Goal: Check status: Check status

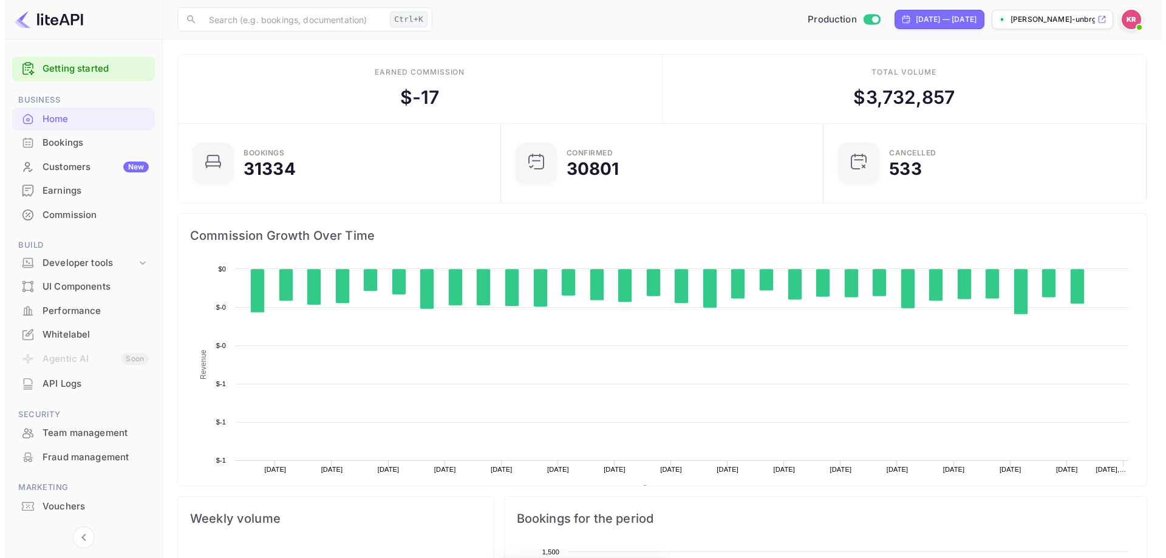
scroll to position [188, 306]
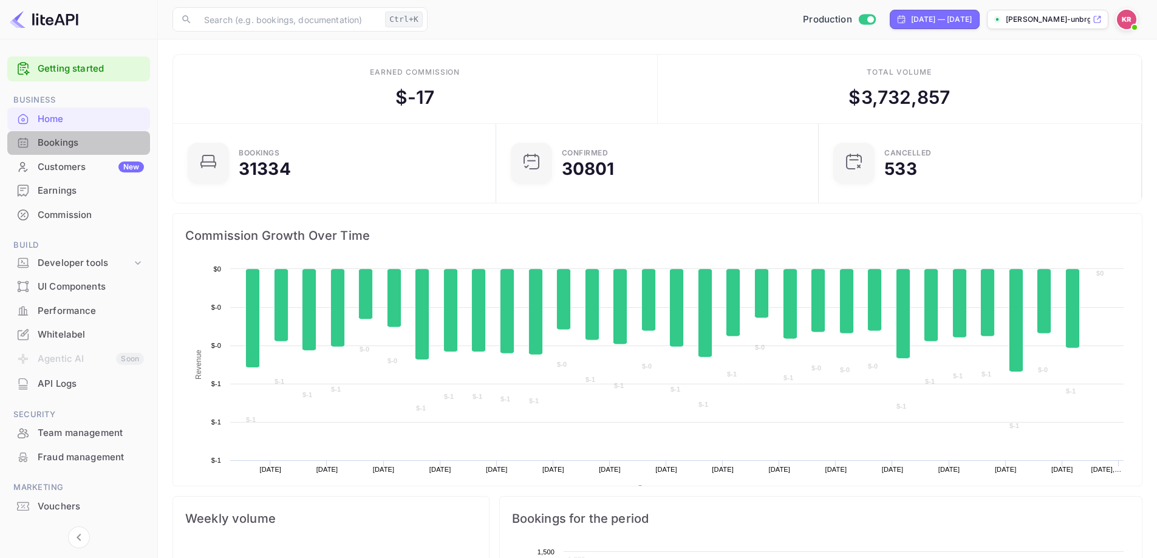
click at [53, 141] on div "Bookings" at bounding box center [91, 143] width 106 height 14
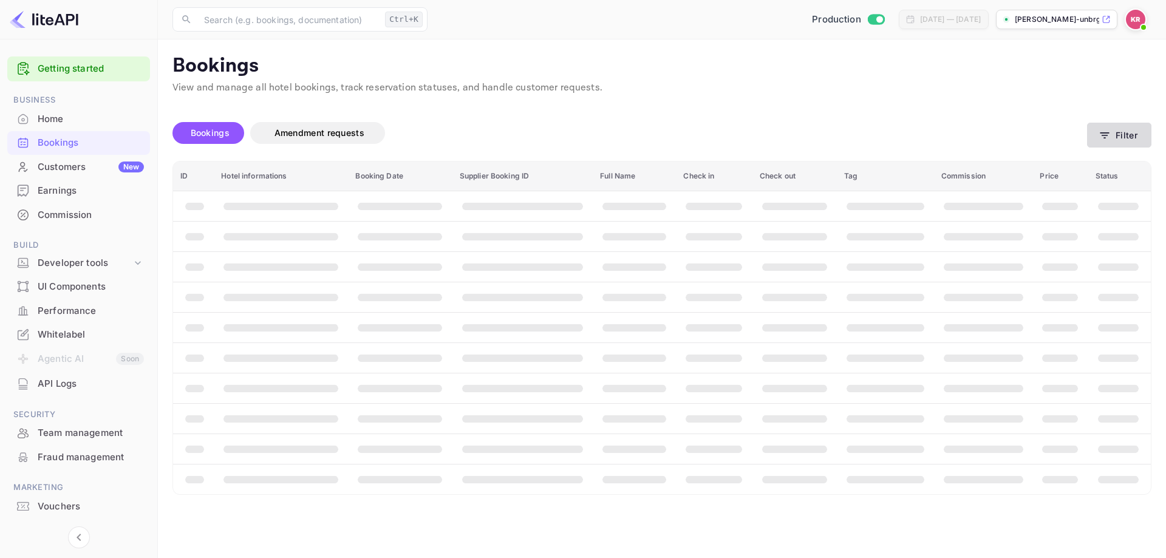
click at [1105, 137] on icon "button" at bounding box center [1105, 135] width 12 height 12
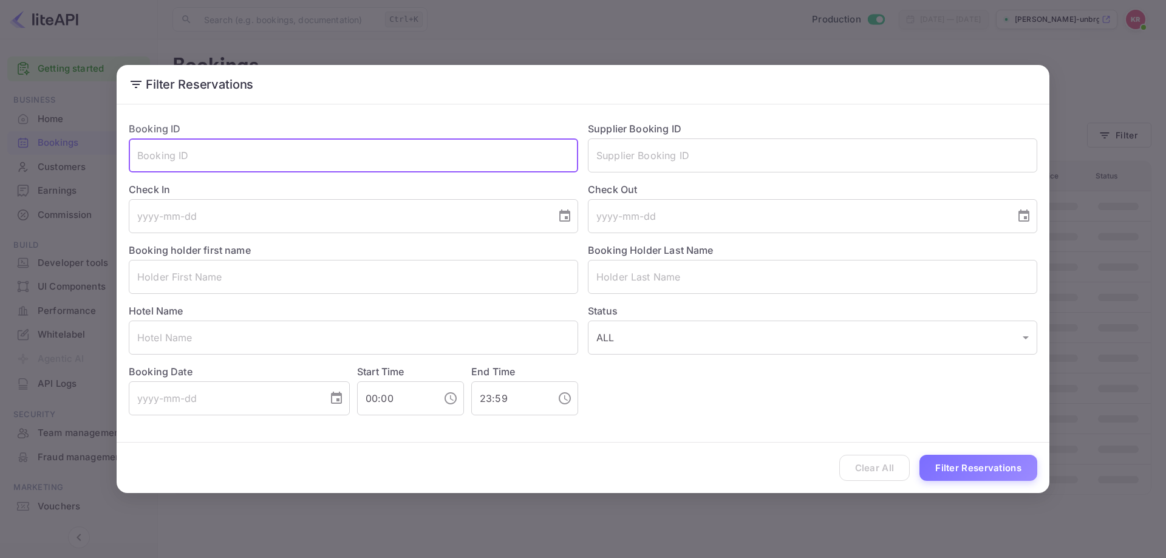
click at [325, 151] on input "text" at bounding box center [354, 156] width 450 height 34
paste input "V8xuPV1bo"
type input "V8xuPV1bo"
click at [962, 476] on button "Filter Reservations" at bounding box center [979, 468] width 118 height 26
